Goal: Information Seeking & Learning: Compare options

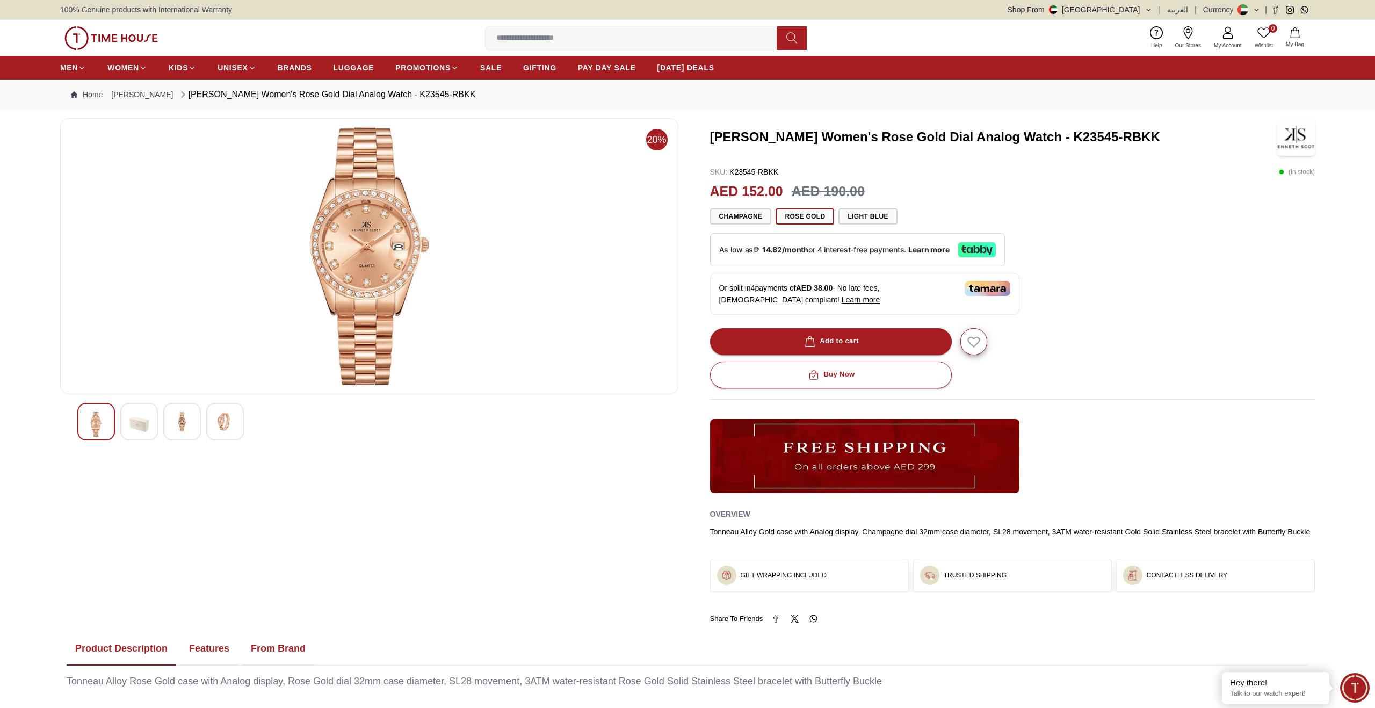
click at [731, 132] on h3 "[PERSON_NAME] Women's Rose Gold Dial Analog Watch - K23545-RBKK" at bounding box center [987, 136] width 555 height 17
drag, startPoint x: 736, startPoint y: 132, endPoint x: 780, endPoint y: 132, distance: 44.1
click at [780, 132] on h3 "[PERSON_NAME] Women's Rose Gold Dial Analog Watch - K23545-RBKK" at bounding box center [987, 136] width 555 height 17
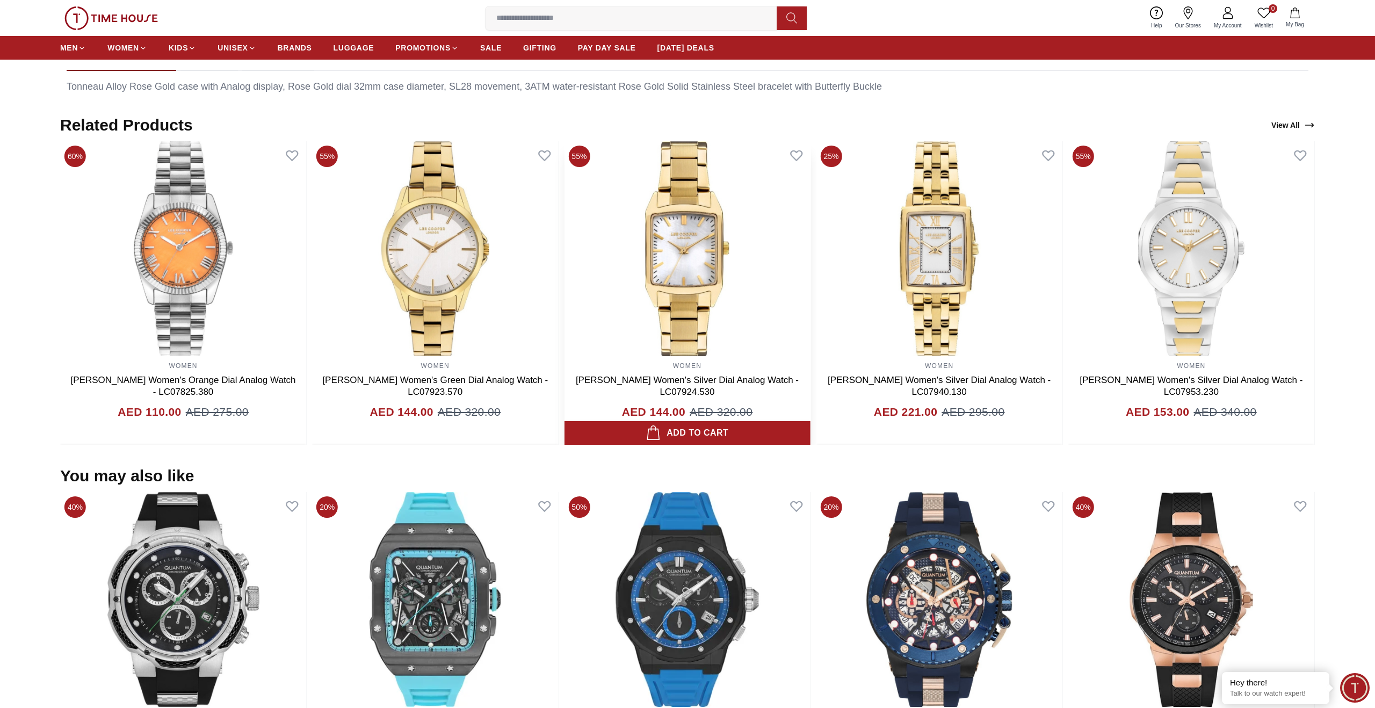
scroll to position [505, 0]
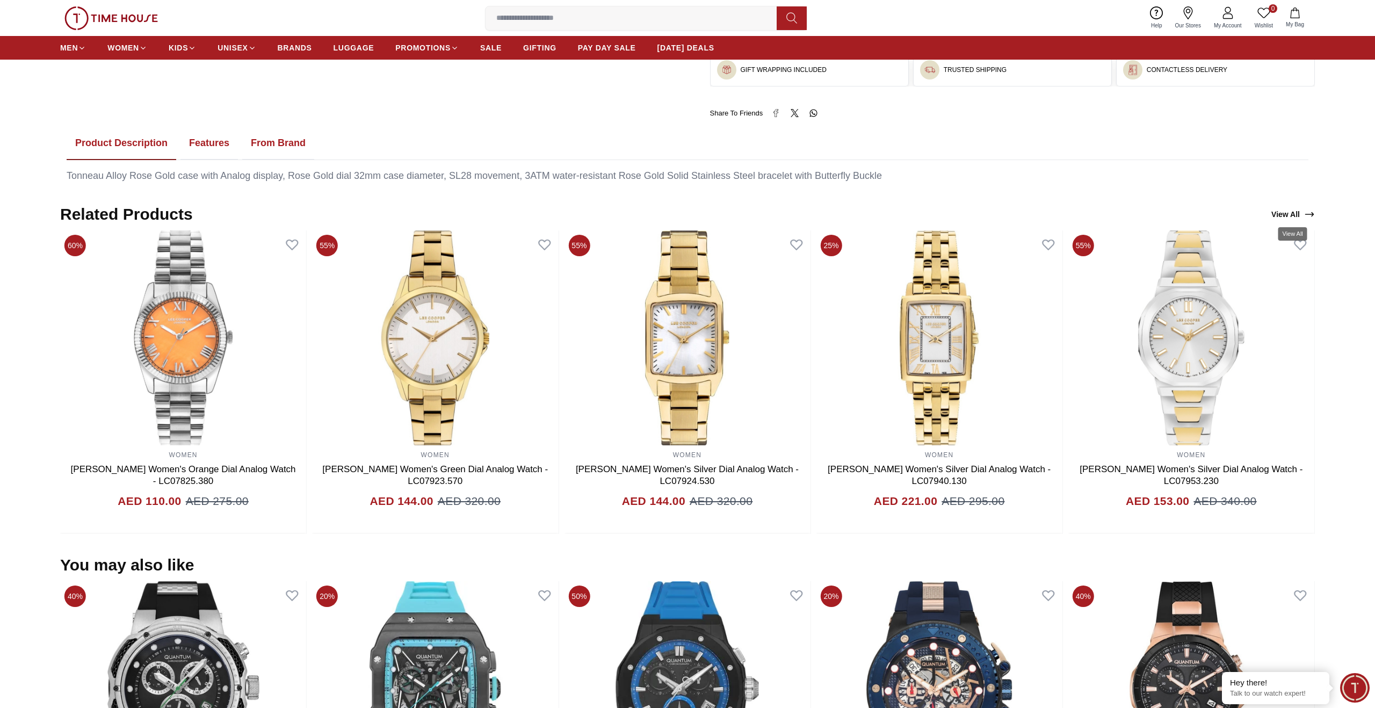
click at [1300, 217] on link "View All" at bounding box center [1293, 214] width 48 height 15
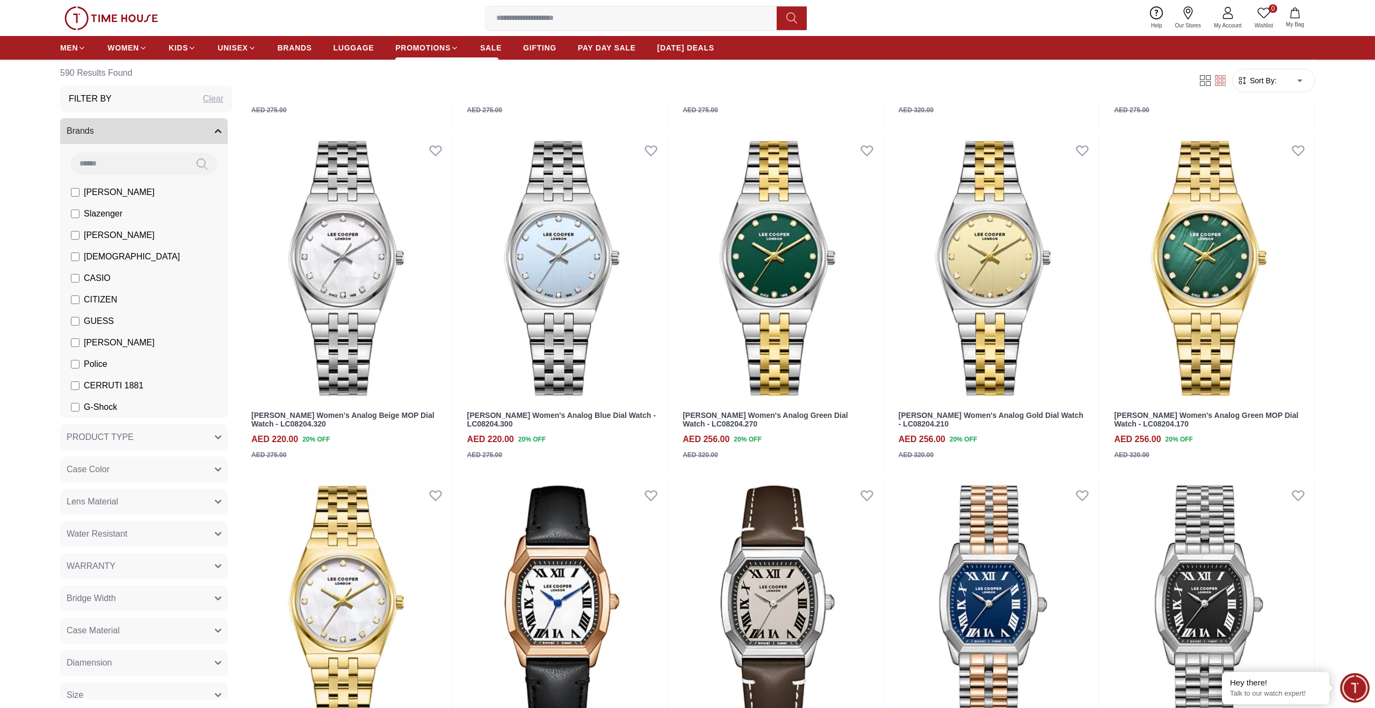
scroll to position [1819, 0]
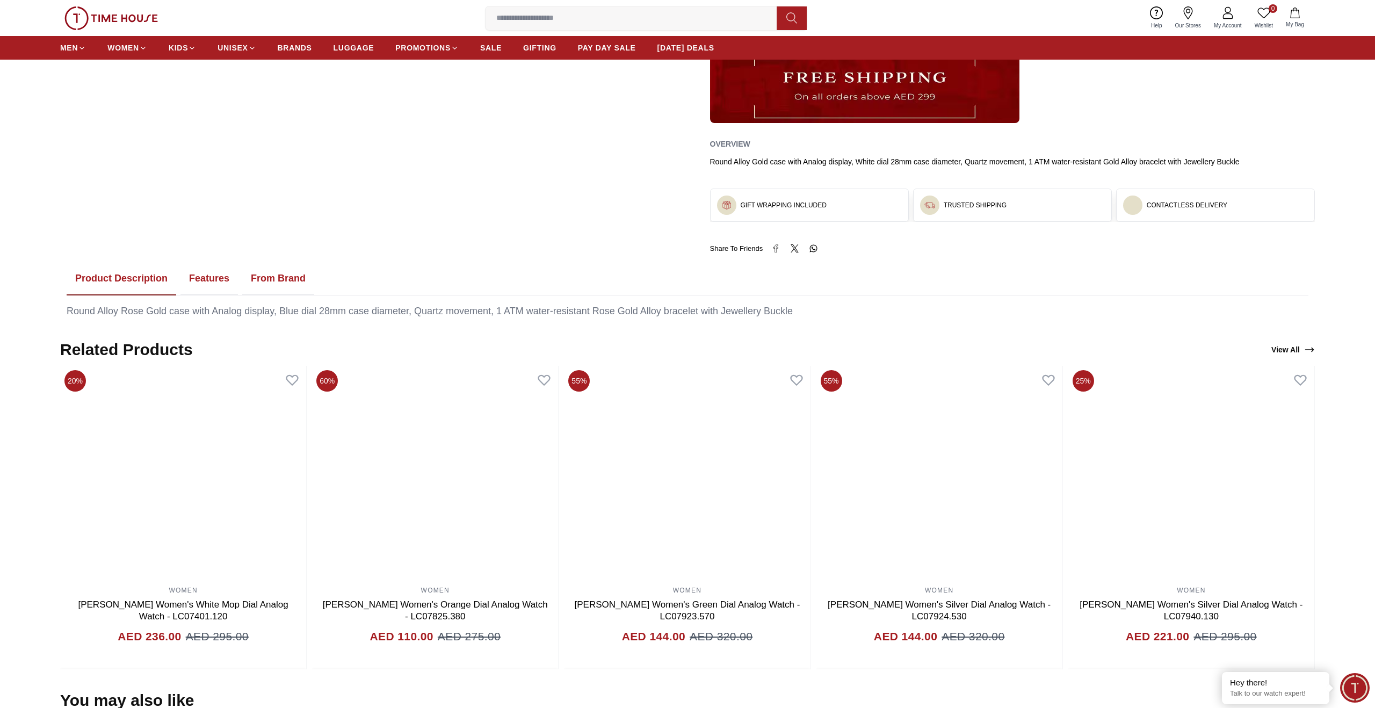
scroll to position [655, 0]
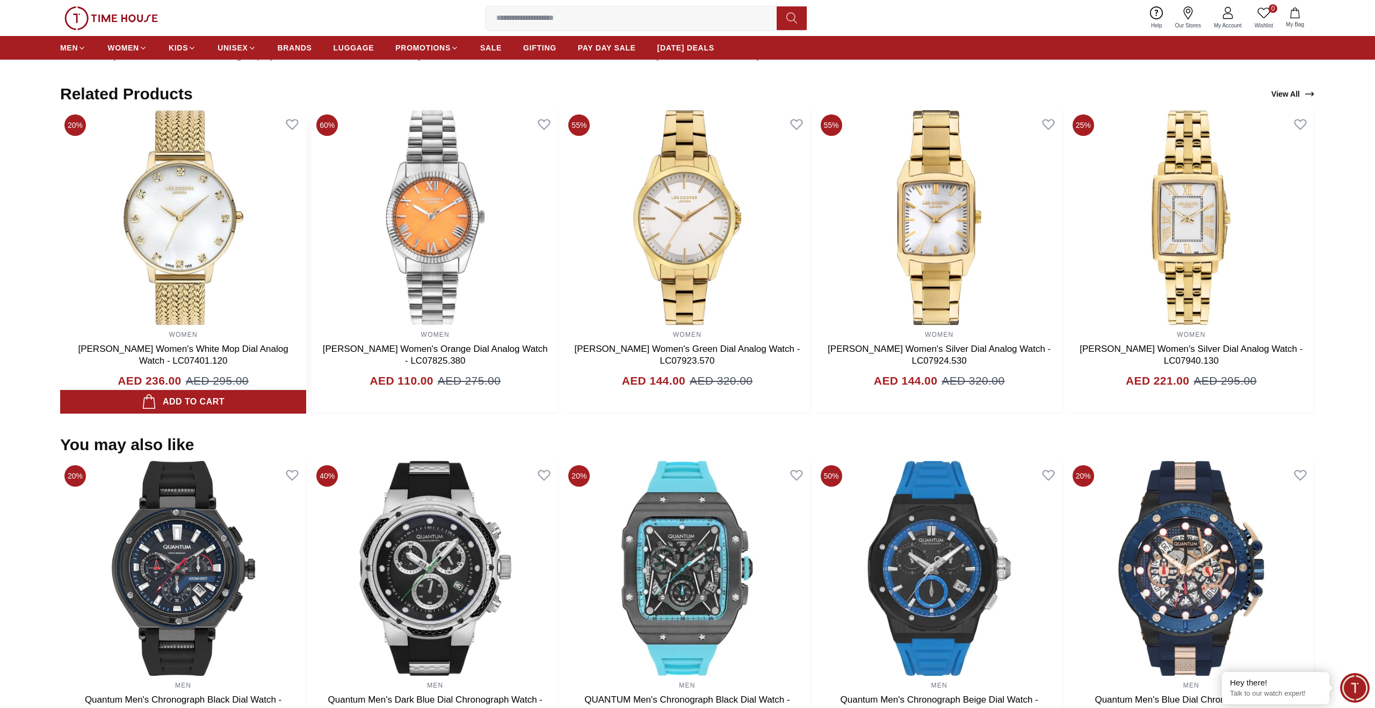
click at [184, 199] on img at bounding box center [183, 217] width 246 height 215
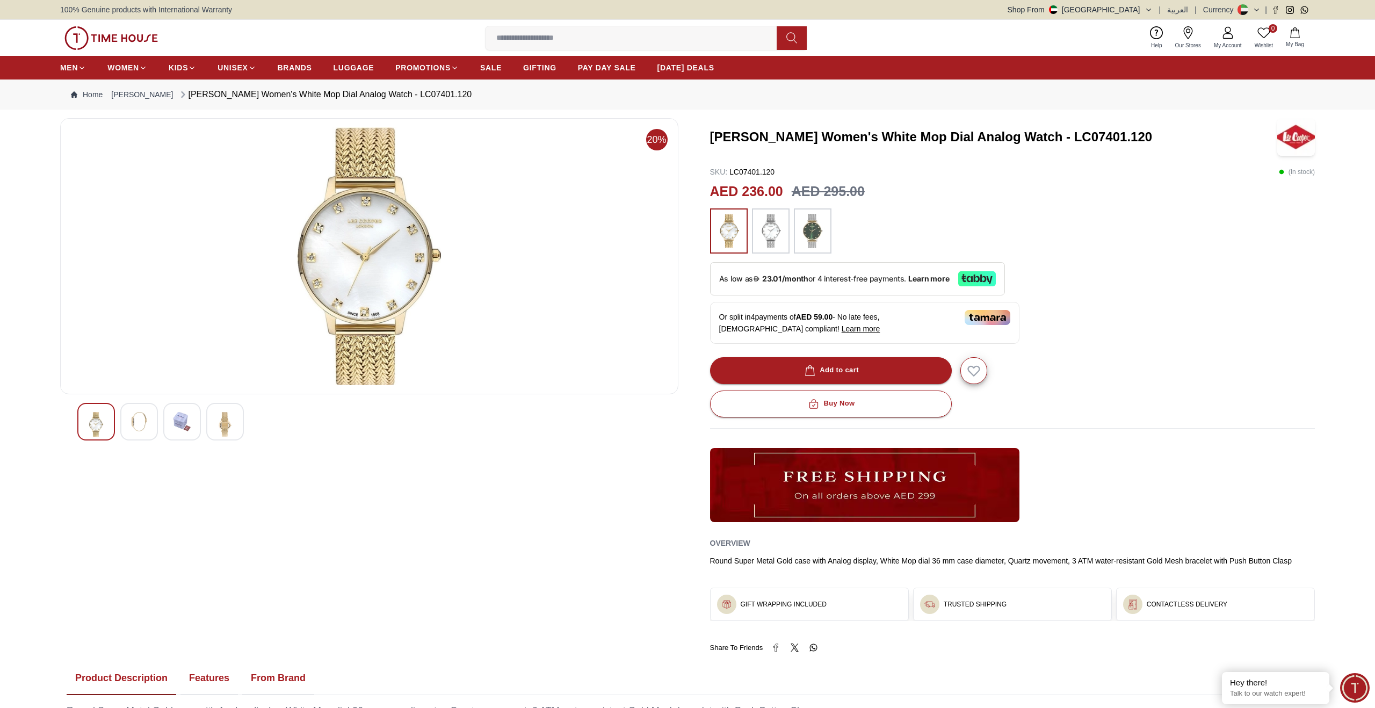
click at [366, 228] on img at bounding box center [369, 256] width 600 height 258
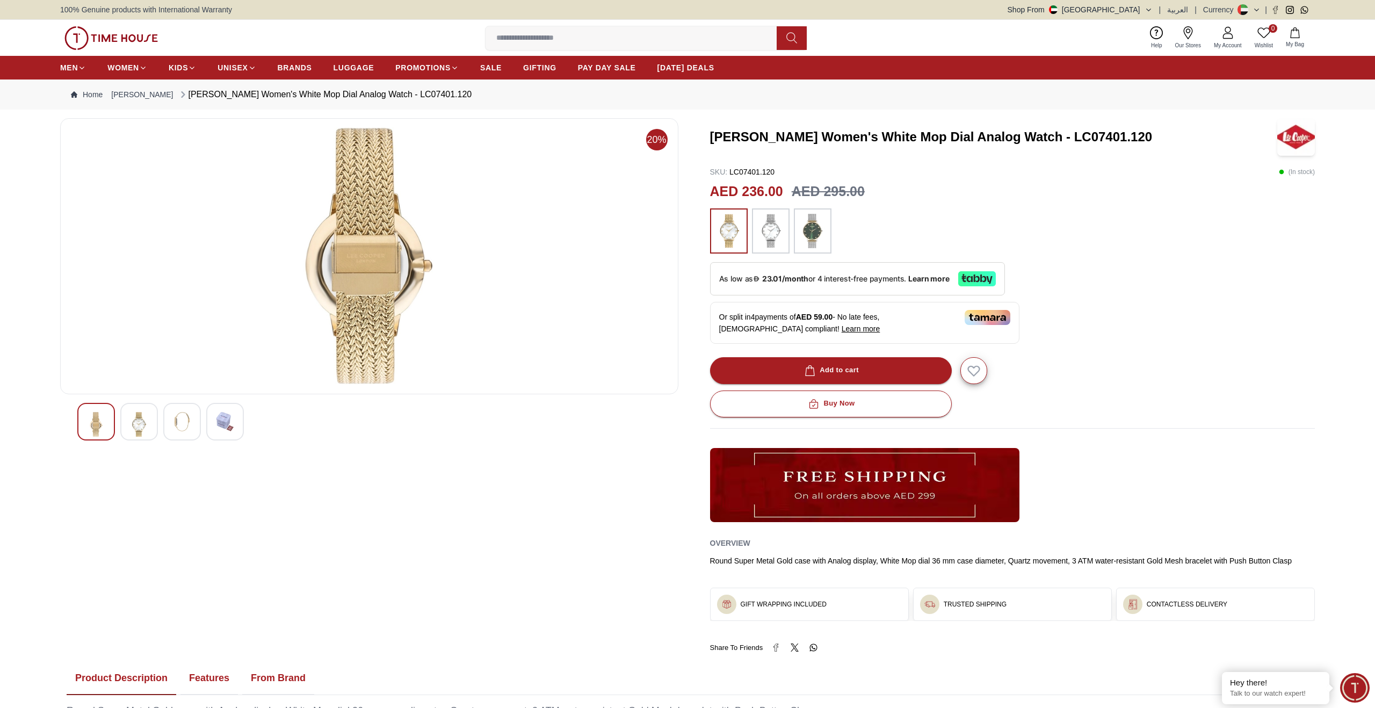
click at [810, 231] on img at bounding box center [812, 231] width 27 height 34
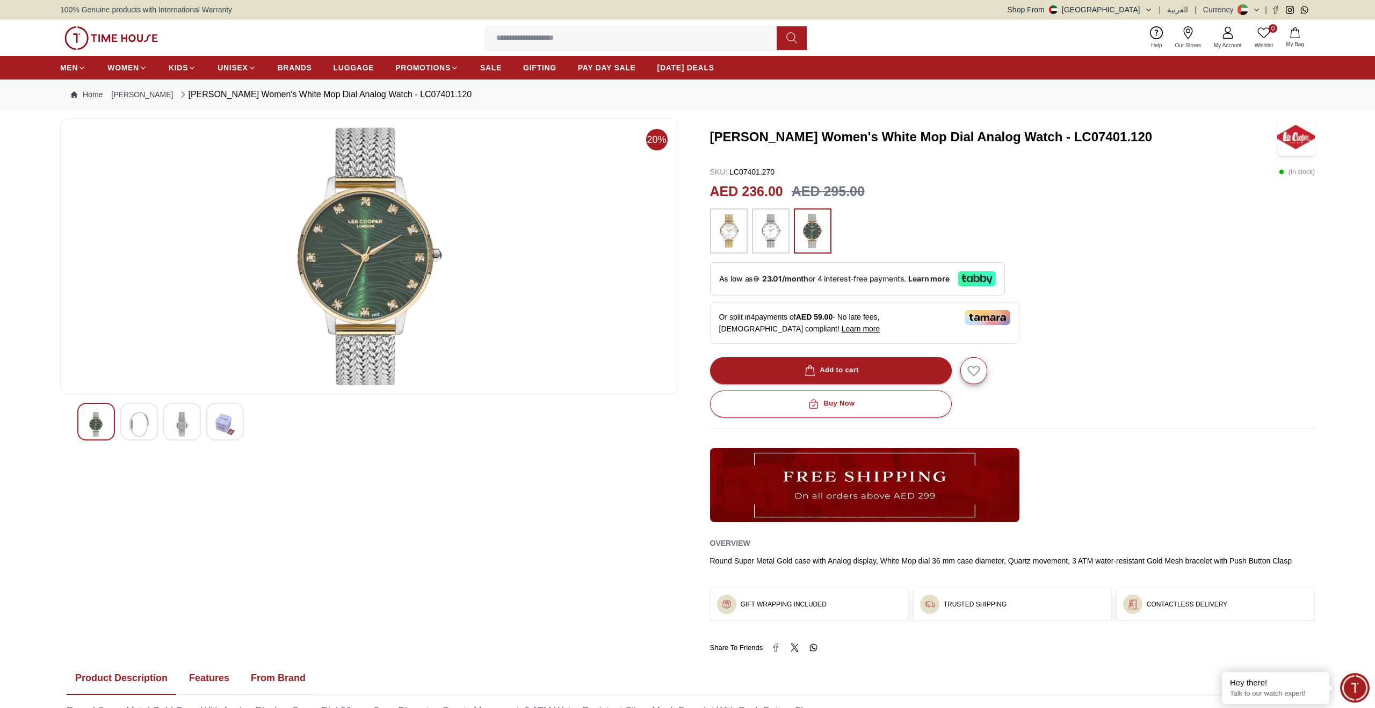
click at [768, 237] on img at bounding box center [770, 231] width 27 height 34
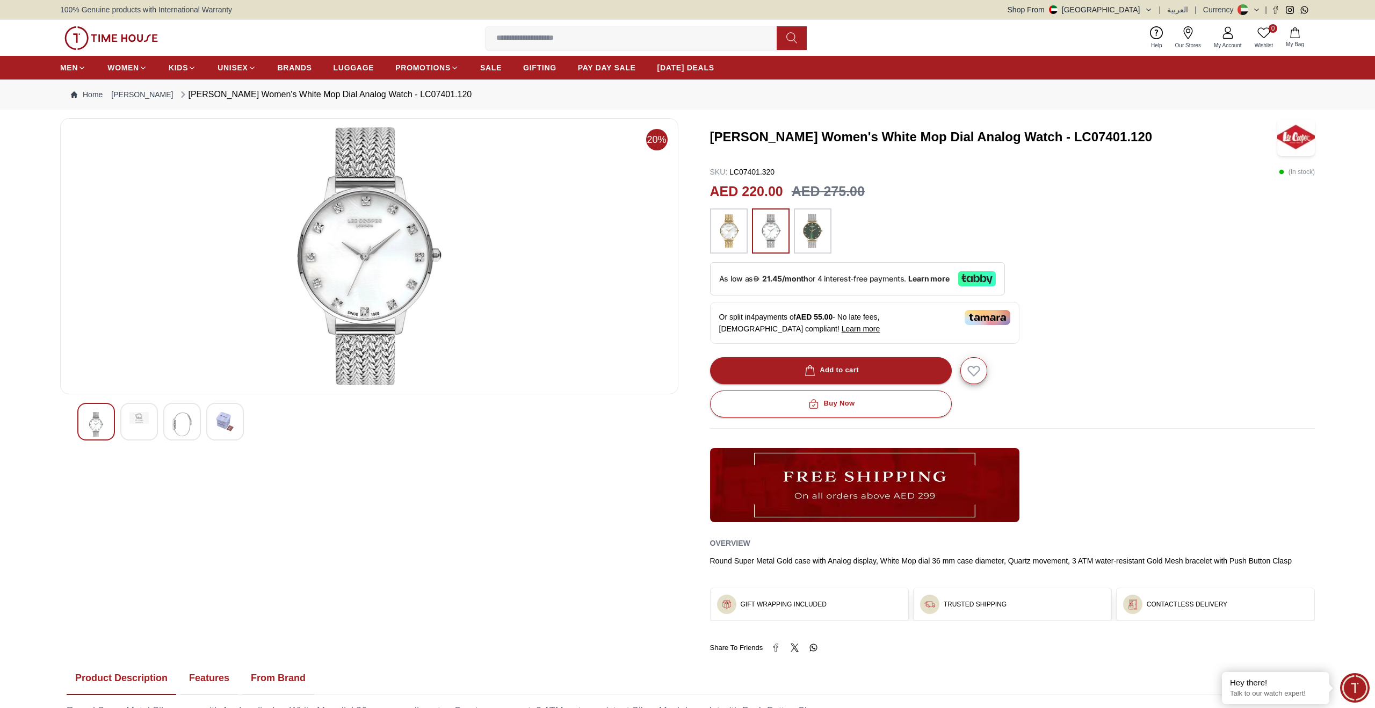
click at [728, 236] on img at bounding box center [729, 231] width 27 height 34
